Goal: Find specific page/section: Find specific page/section

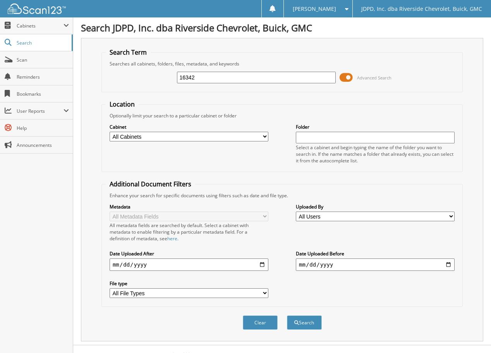
type input "16342"
click at [287, 315] on button "Search" at bounding box center [304, 322] width 35 height 14
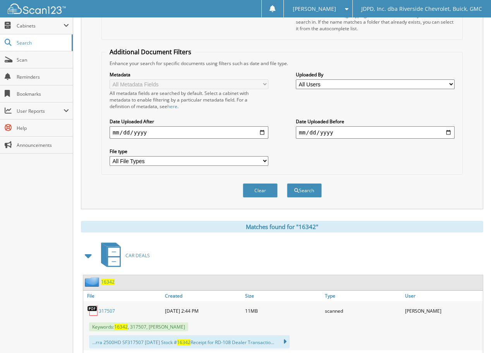
scroll to position [232, 0]
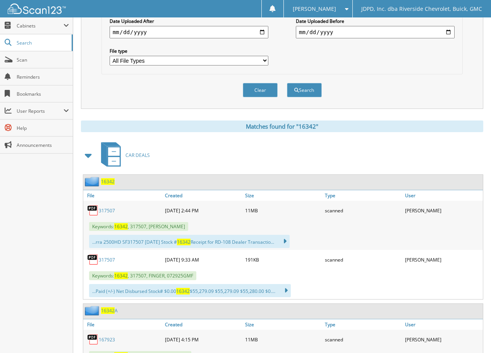
click at [107, 182] on span "16342" at bounding box center [108, 181] width 14 height 7
